Goal: Navigation & Orientation: Find specific page/section

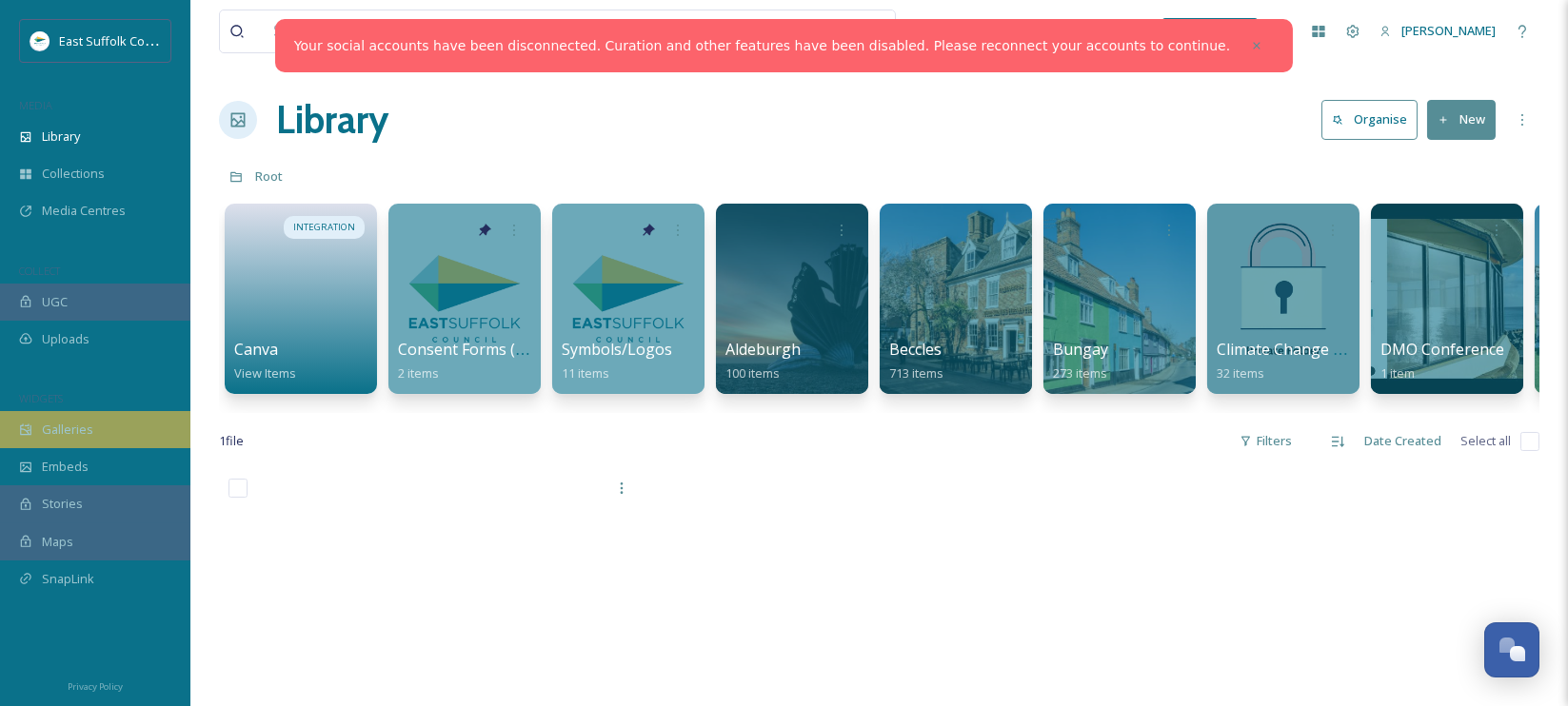
click at [46, 427] on span "Galleries" at bounding box center [67, 430] width 51 height 18
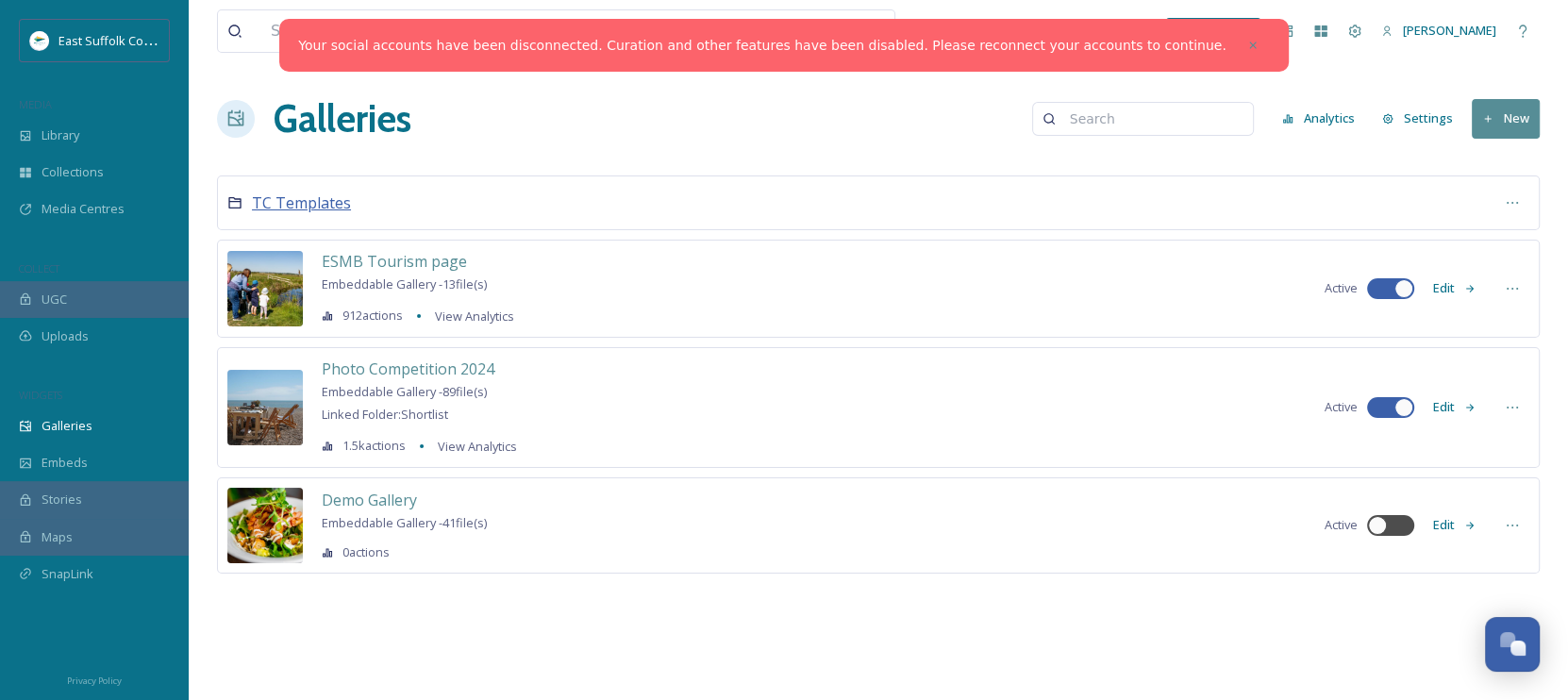
click at [309, 203] on span "TC Templates" at bounding box center [300, 203] width 99 height 21
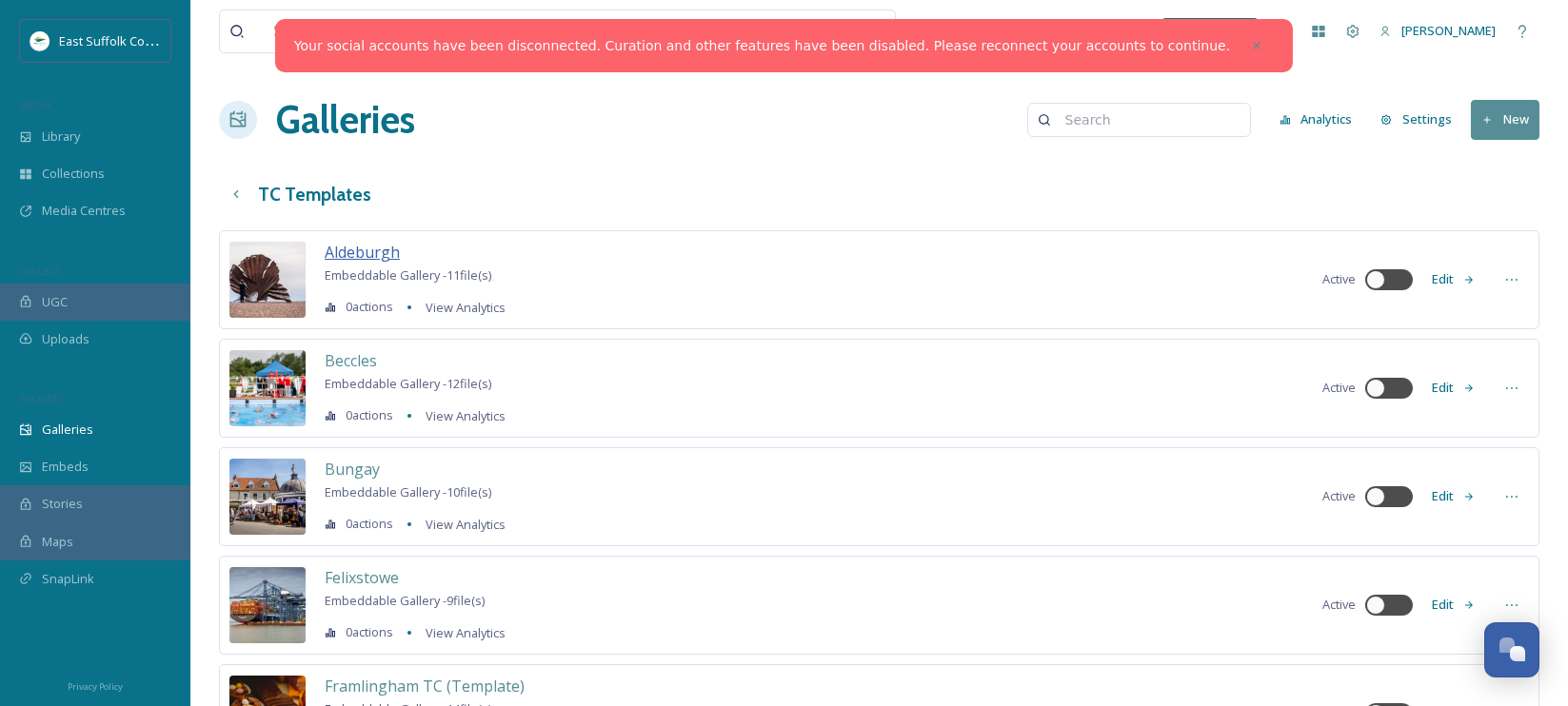
click at [356, 256] on span "Aldeburgh" at bounding box center [363, 252] width 75 height 21
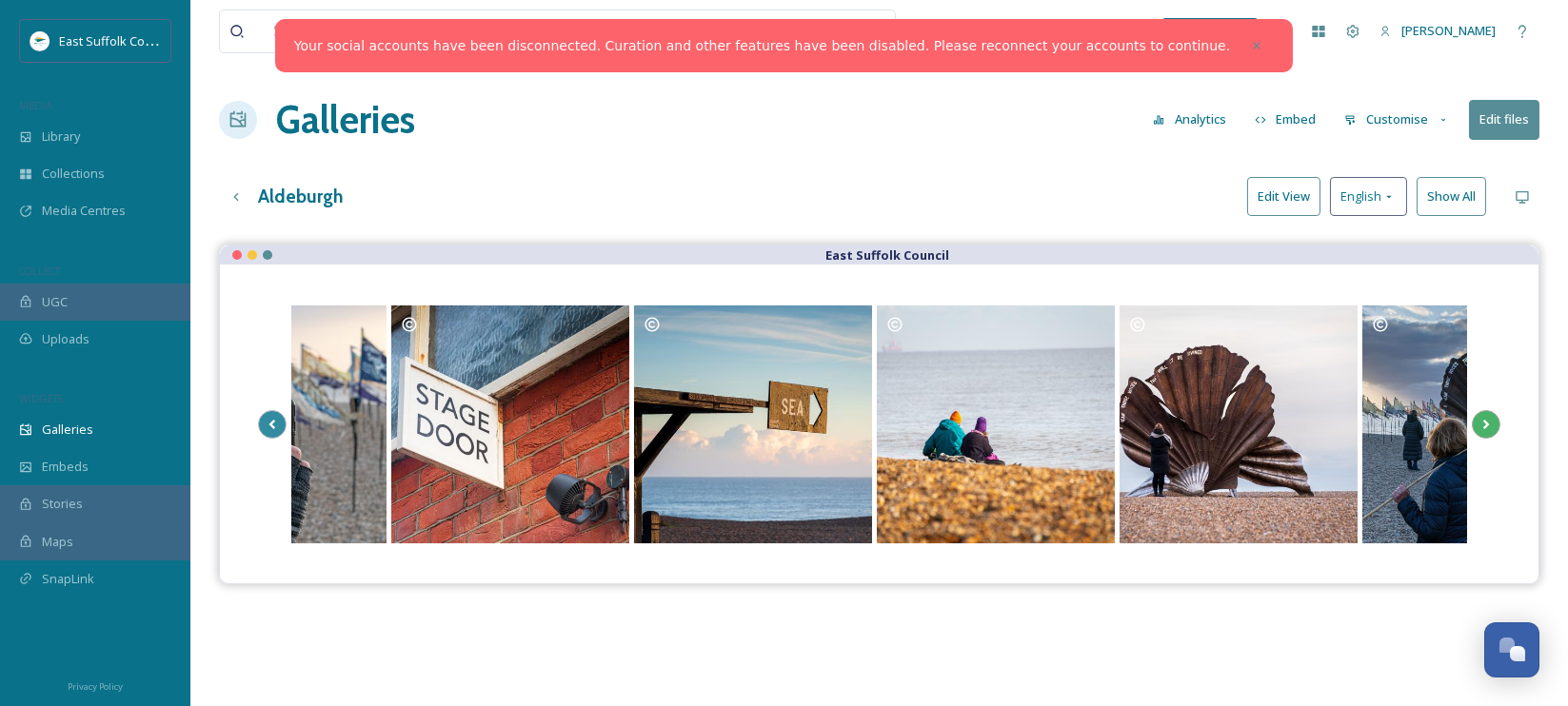
click at [1495, 425] on icon at bounding box center [1486, 424] width 27 height 29
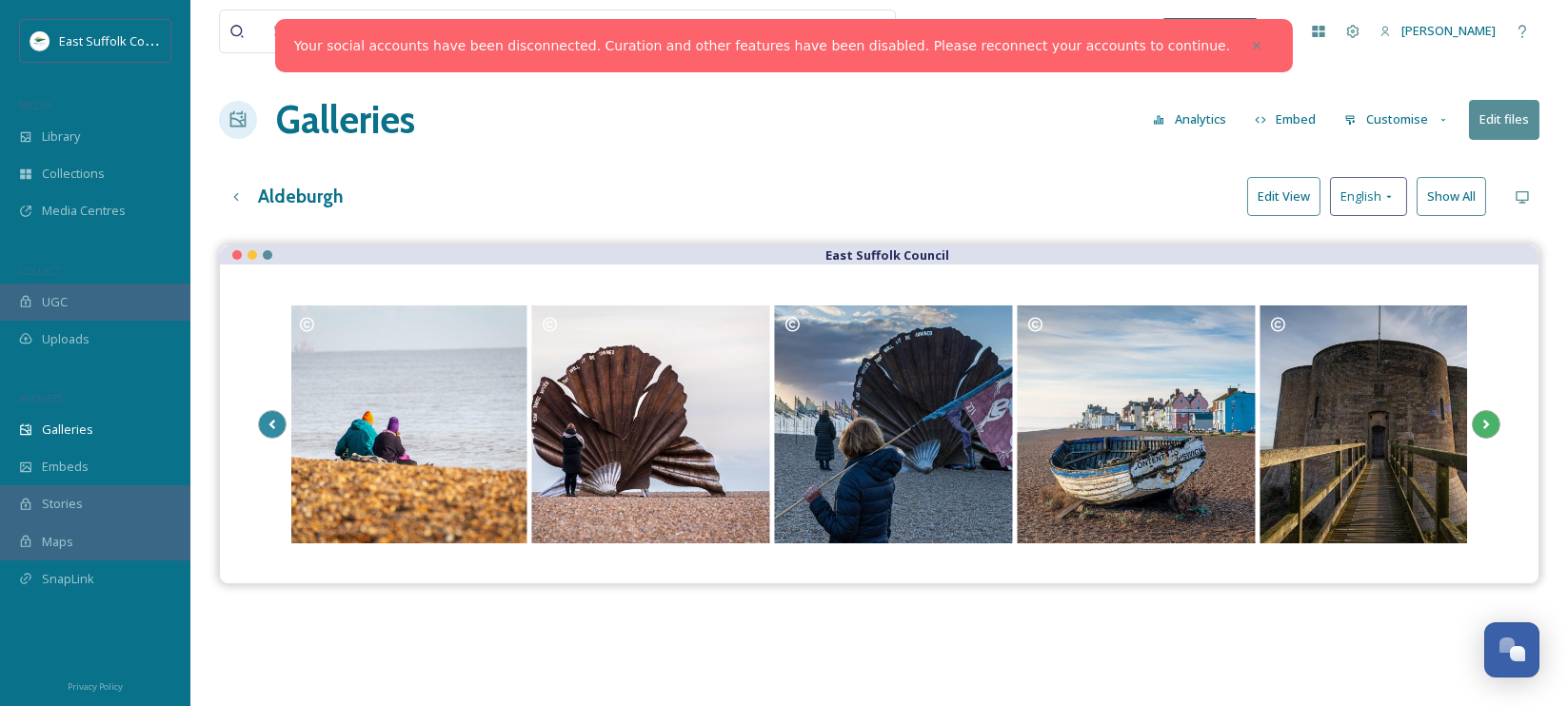
click at [1495, 425] on icon at bounding box center [1486, 424] width 27 height 29
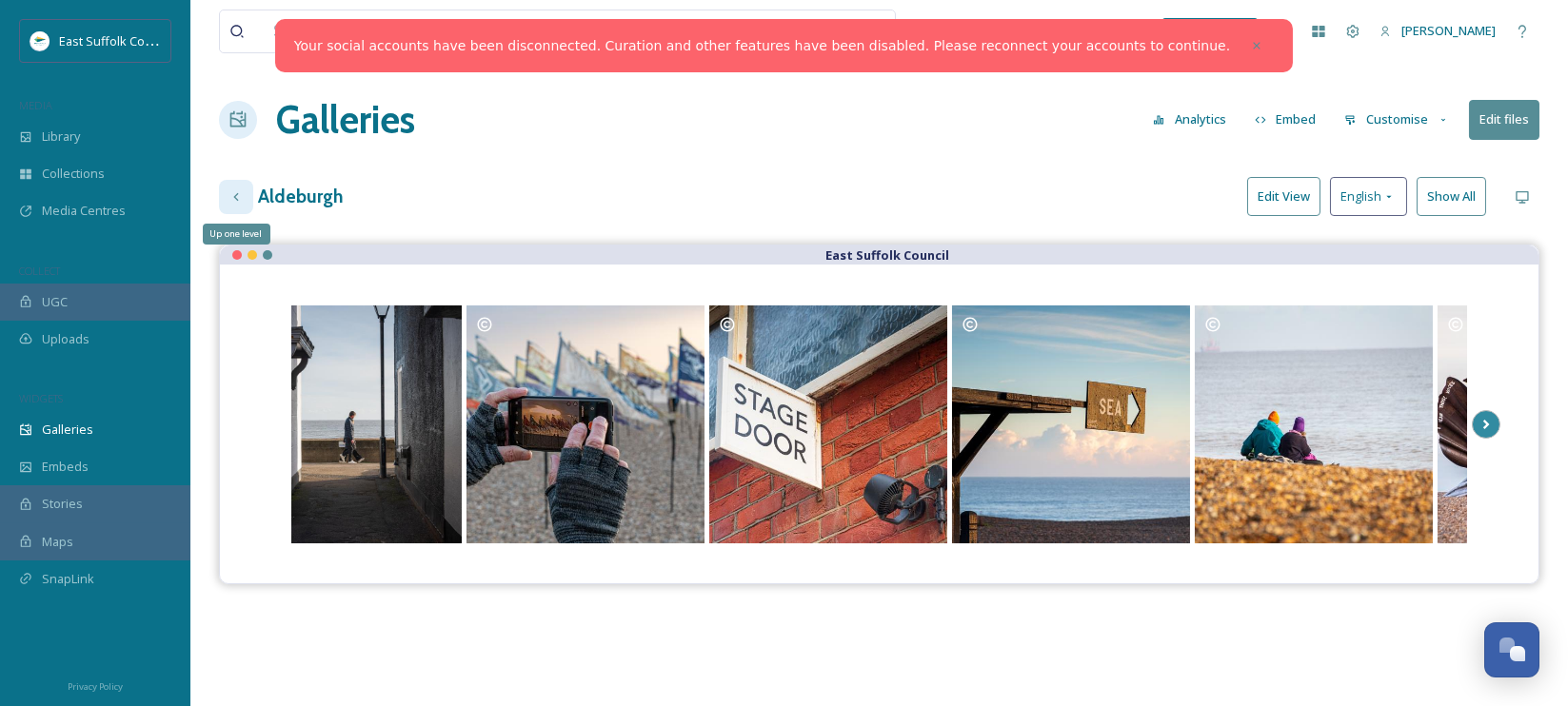
click at [238, 199] on icon at bounding box center [235, 196] width 15 height 15
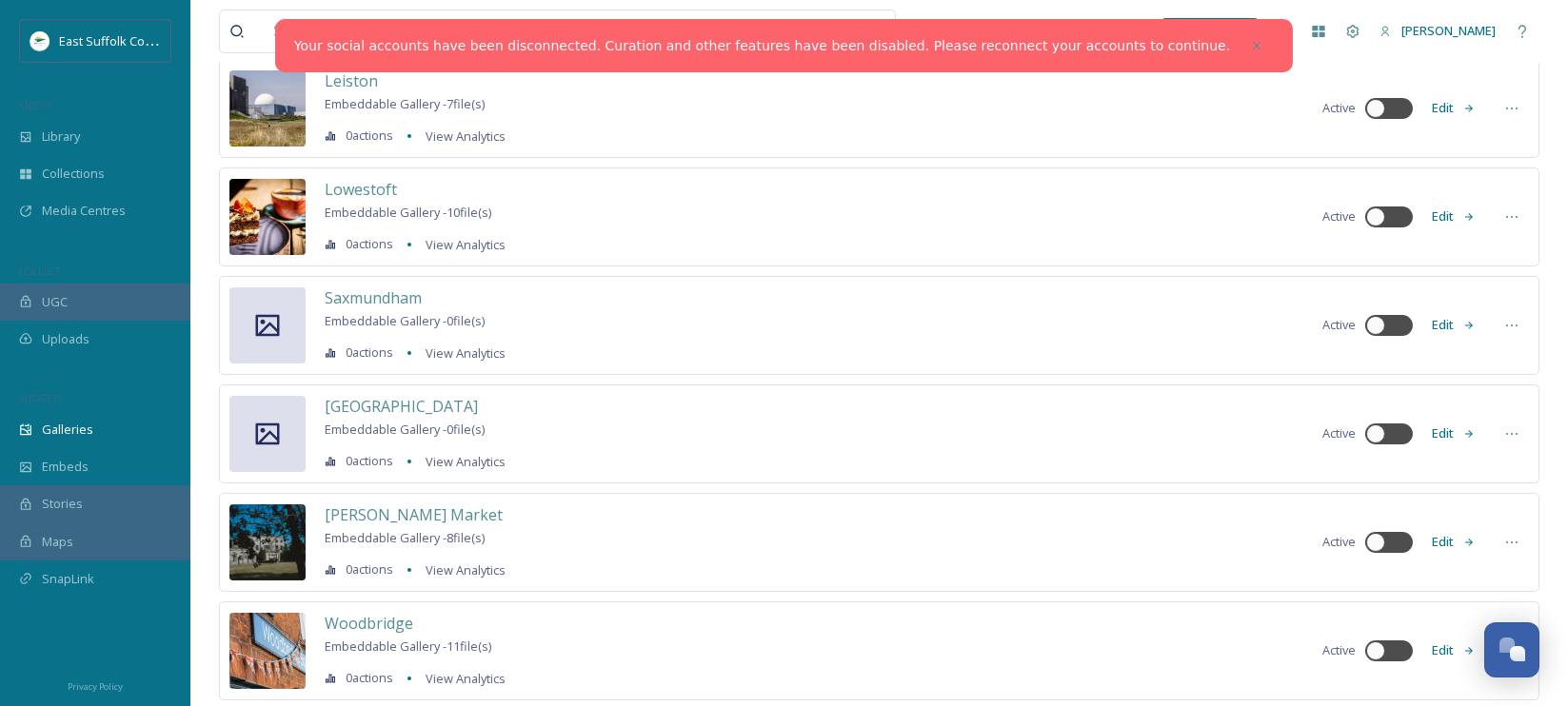
scroll to position [856, 0]
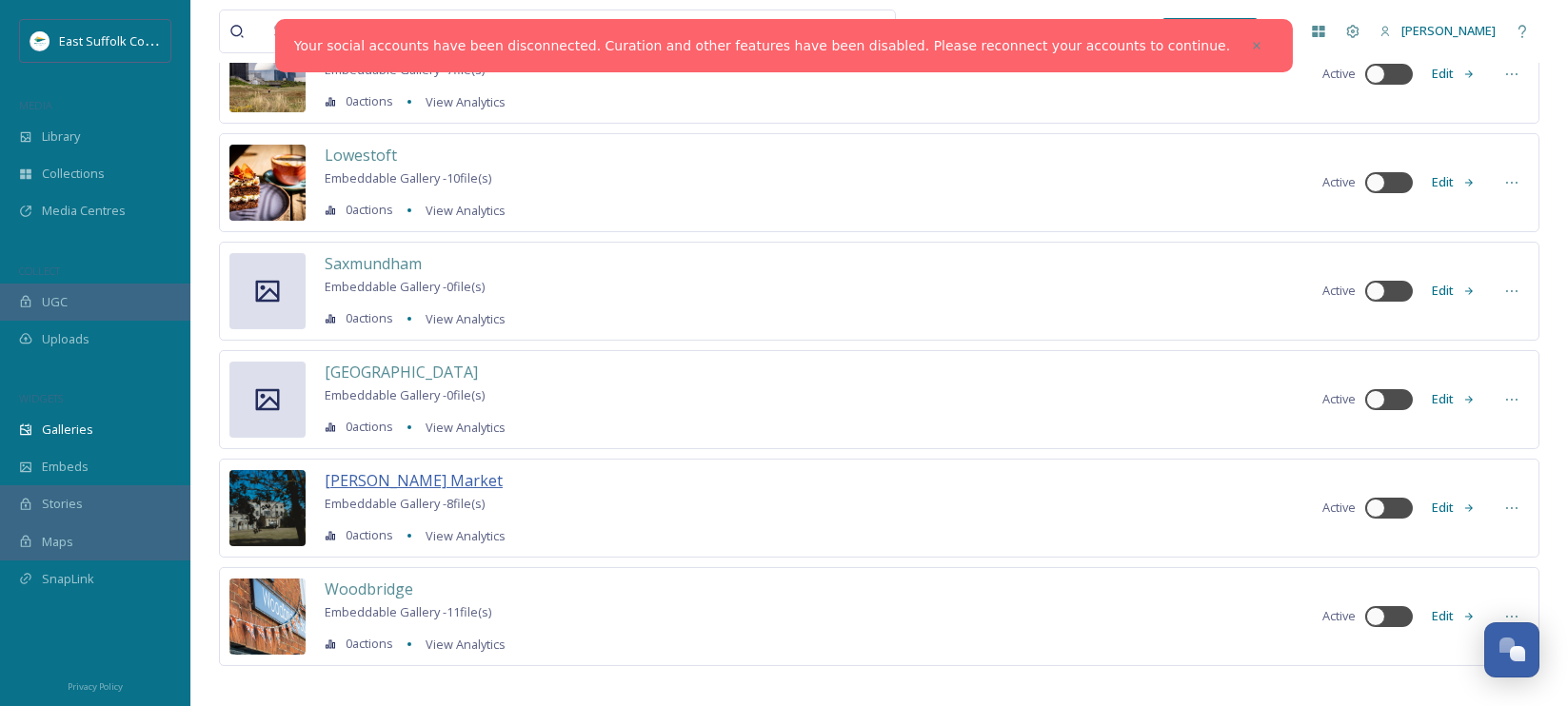
click at [363, 482] on span "[PERSON_NAME] Market" at bounding box center [414, 480] width 178 height 21
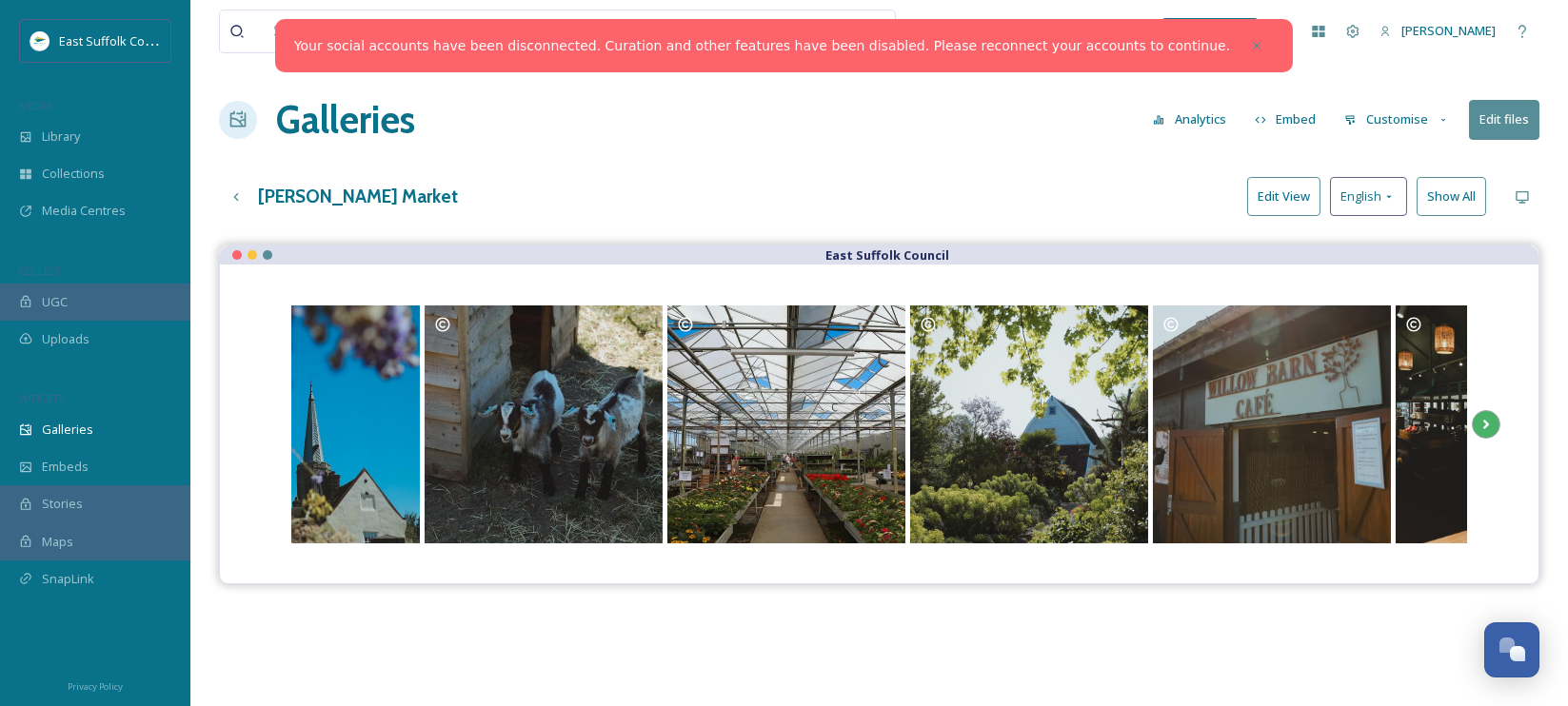
click at [1486, 423] on icon at bounding box center [1486, 425] width 7 height 10
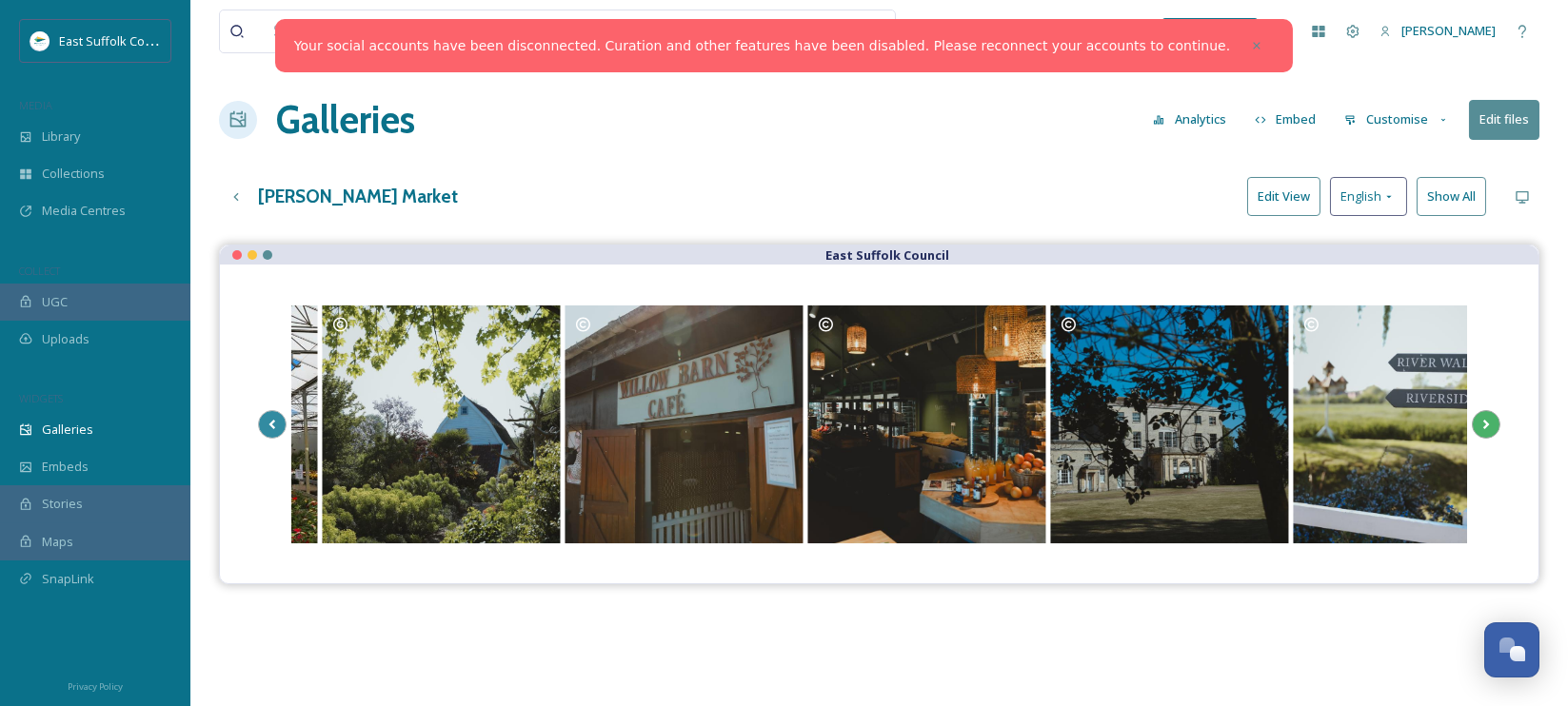
click at [1486, 423] on icon at bounding box center [1486, 425] width 7 height 10
